Goal: Obtain resource: Download file/media

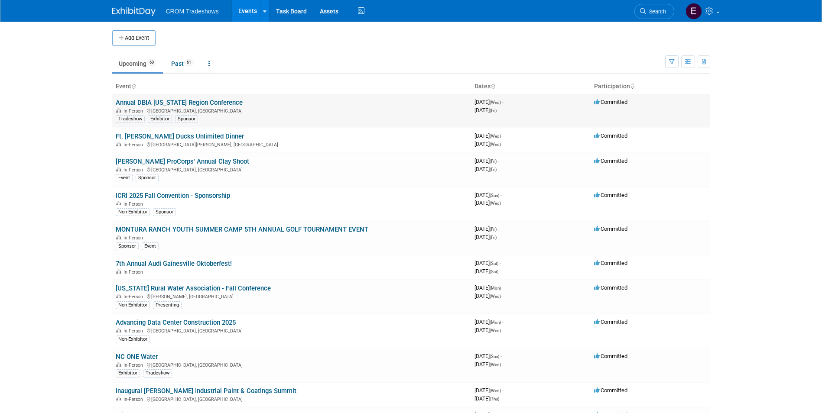
click at [224, 104] on link "Annual DBIA [US_STATE] Region Conference" at bounding box center [179, 103] width 127 height 8
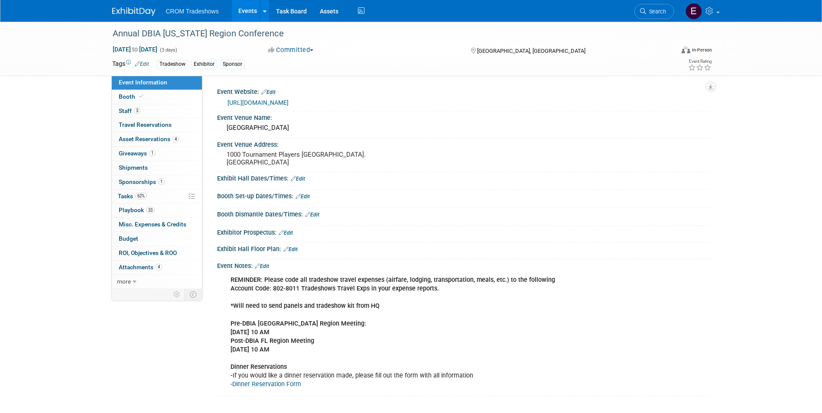
click at [263, 266] on link "Edit" at bounding box center [262, 266] width 14 height 6
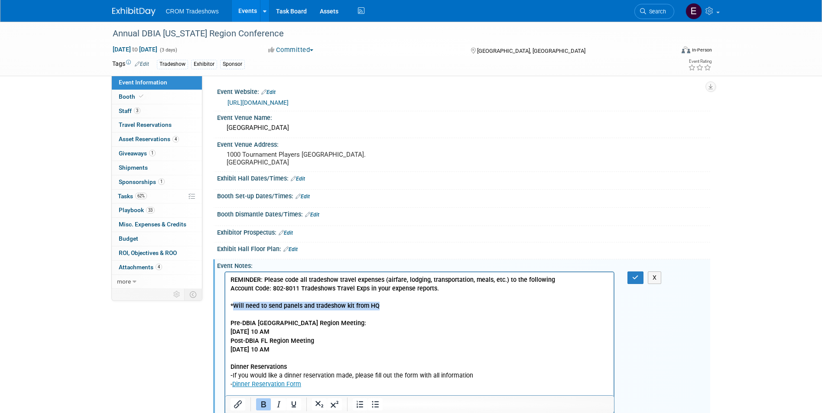
drag, startPoint x: 383, startPoint y: 307, endPoint x: 233, endPoint y: 310, distance: 149.9
click at [233, 310] on p "REMINDER: Please code all tradeshow travel expenses (airfare, lodging, transpor…" at bounding box center [419, 332] width 379 height 113
drag, startPoint x: 449, startPoint y: 590, endPoint x: 407, endPoint y: 301, distance: 291.9
click at [407, 301] on p "REMINDER: Please code all tradeshow travel expenses (airfare, lodging, transpor…" at bounding box center [419, 332] width 379 height 113
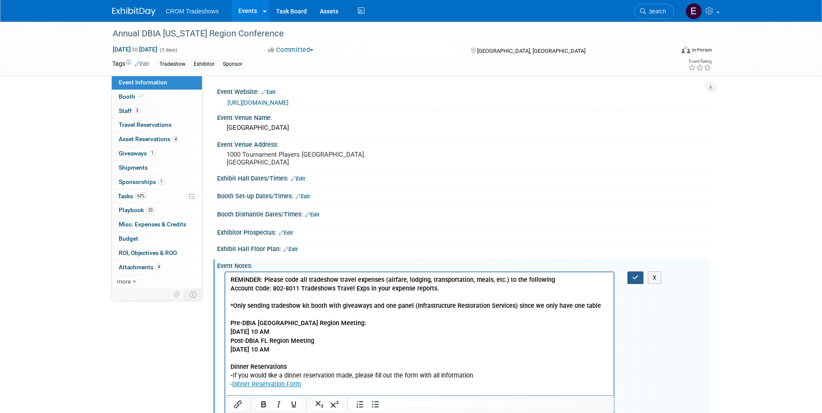
click at [634, 281] on icon "button" at bounding box center [635, 278] width 6 height 6
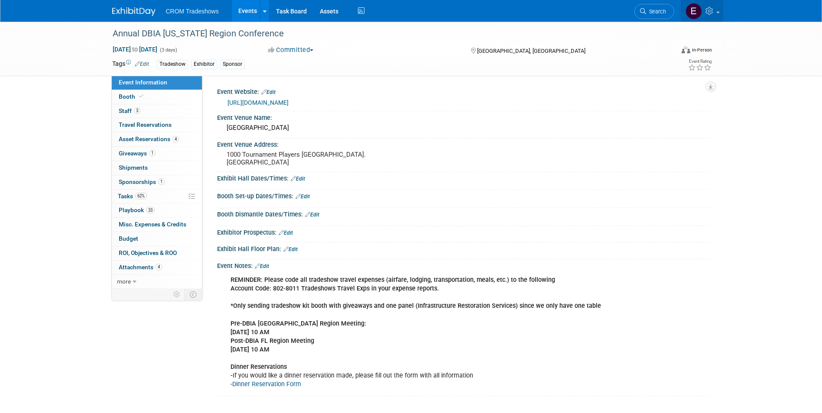
click at [717, 13] on link at bounding box center [702, 11] width 42 height 22
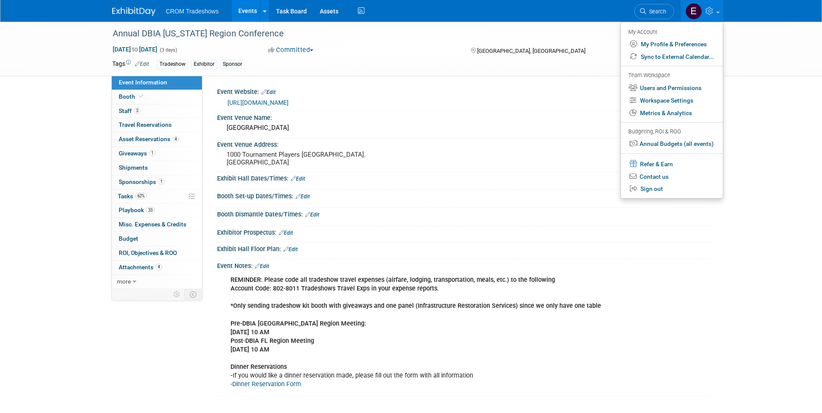
click at [743, 131] on div "Annual DBIA Florida Region Conference Oct 15, 2025 to Oct 17, 2025 (3 days) Oct…" at bounding box center [411, 218] width 822 height 392
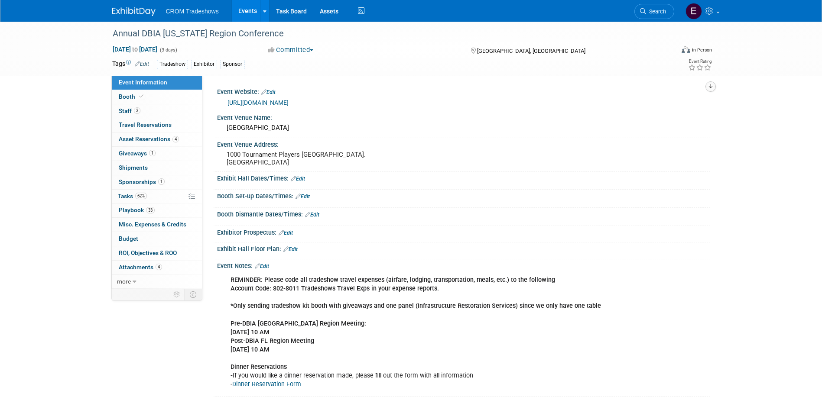
click at [712, 85] on icon "button" at bounding box center [710, 87] width 4 height 6
click at [685, 110] on link "Export tab to PDF" at bounding box center [672, 112] width 73 height 12
click at [130, 283] on span "more" at bounding box center [124, 281] width 14 height 7
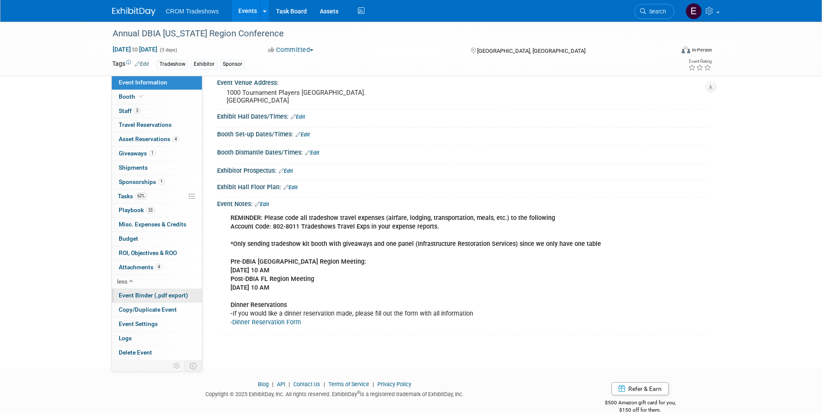
scroll to position [77, 0]
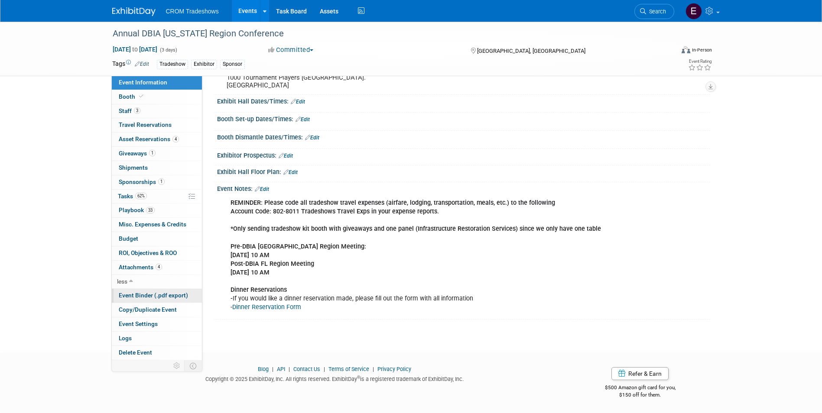
click at [143, 297] on span "Event Binder (.pdf export)" at bounding box center [153, 295] width 69 height 7
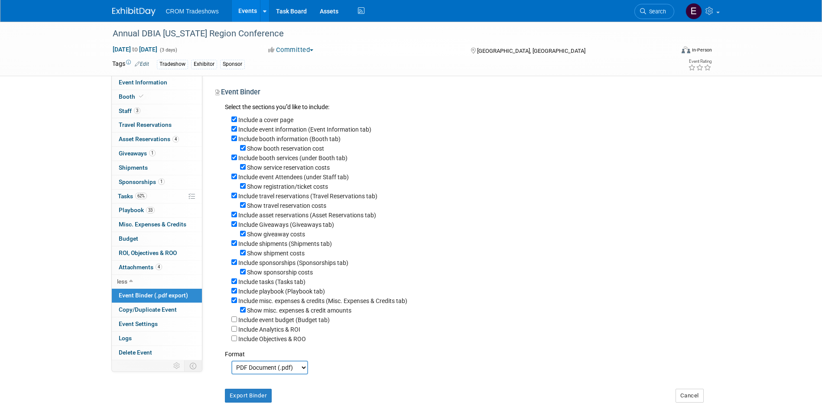
scroll to position [43, 0]
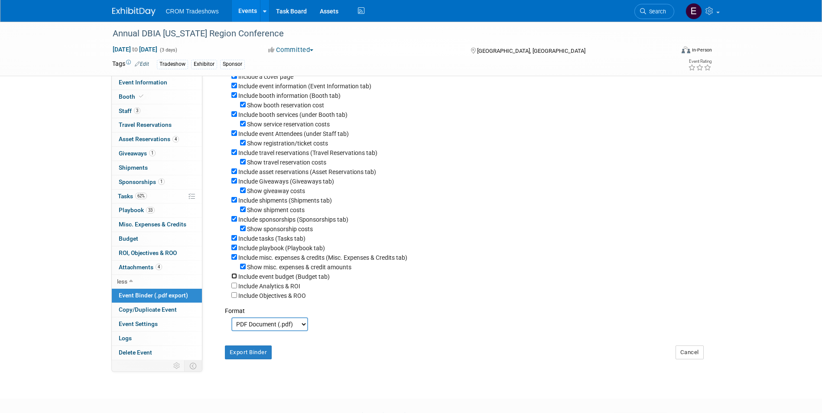
click at [234, 279] on input "Include event budget (Budget tab)" at bounding box center [234, 276] width 6 height 6
checkbox input "true"
click at [231, 289] on input "Include Analytics & ROI" at bounding box center [234, 286] width 6 height 6
checkbox input "true"
click at [232, 298] on input "Include Objectives & ROO" at bounding box center [234, 295] width 6 height 6
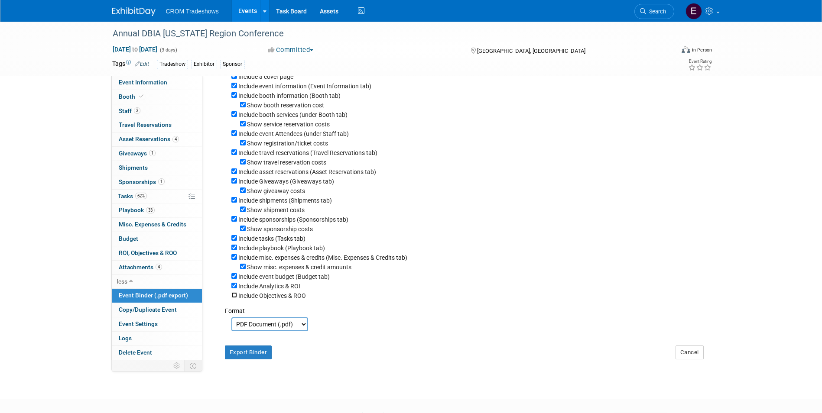
checkbox input "true"
click at [231, 360] on button "Export Binder" at bounding box center [248, 353] width 47 height 14
